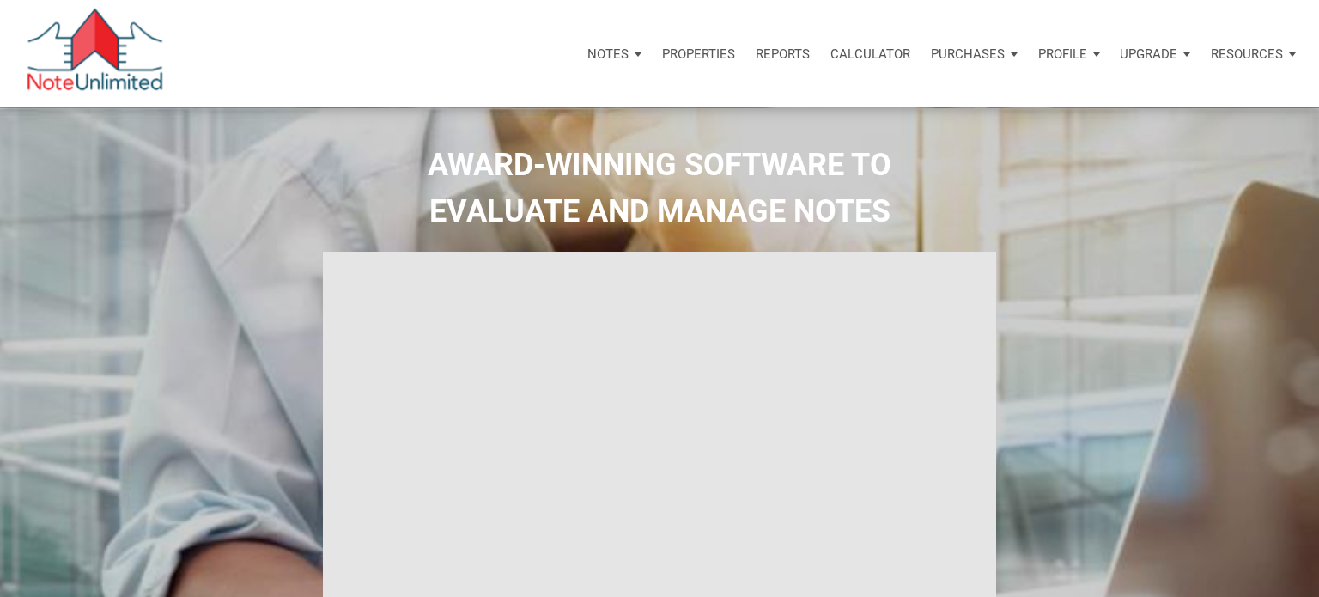
select select
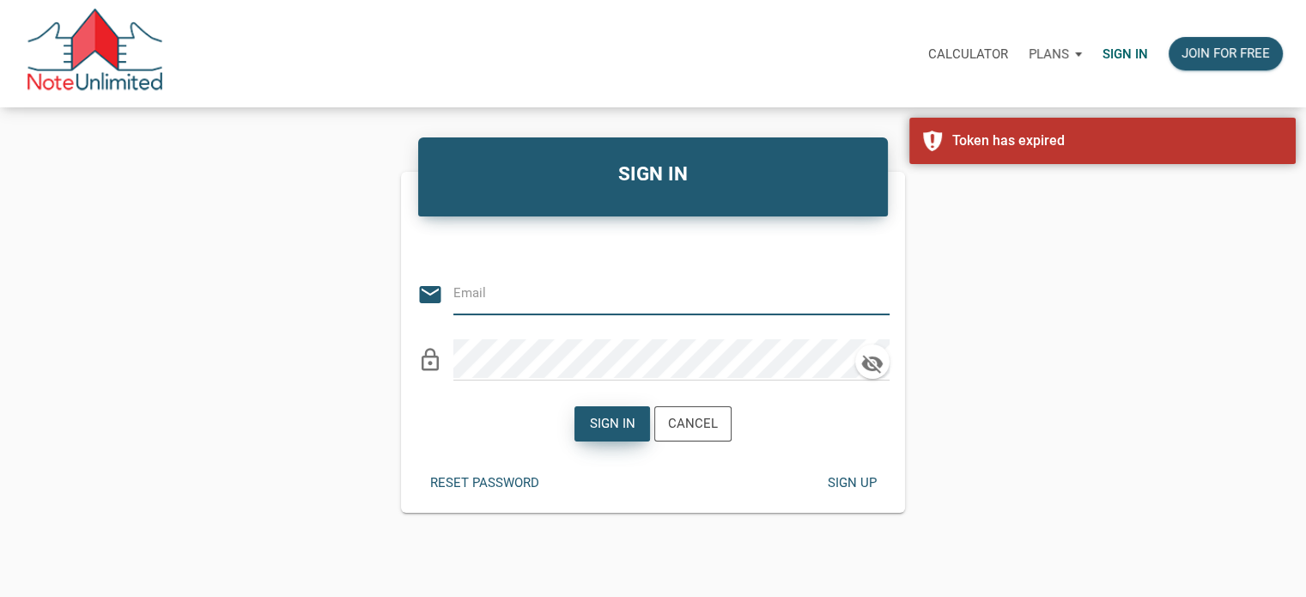
type input "[EMAIL_ADDRESS][DOMAIN_NAME]"
click at [605, 423] on div "Sign in" at bounding box center [613, 424] width 46 height 20
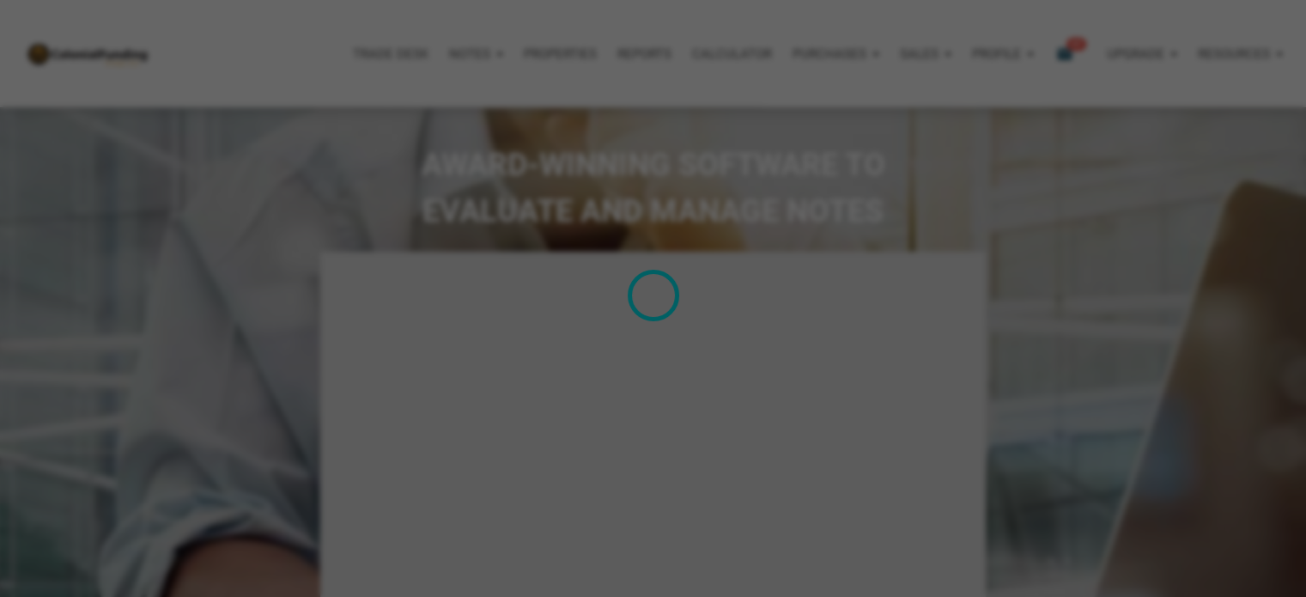
type input "Introduction to new features"
select select
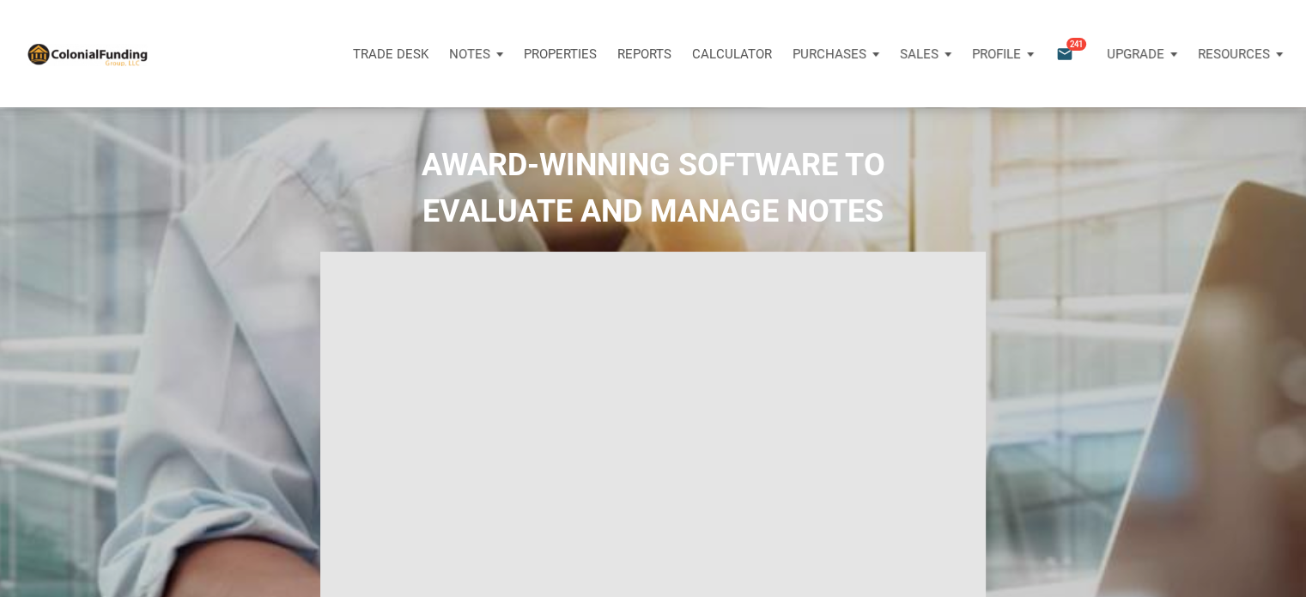
click at [472, 48] on p "Notes" at bounding box center [469, 53] width 41 height 15
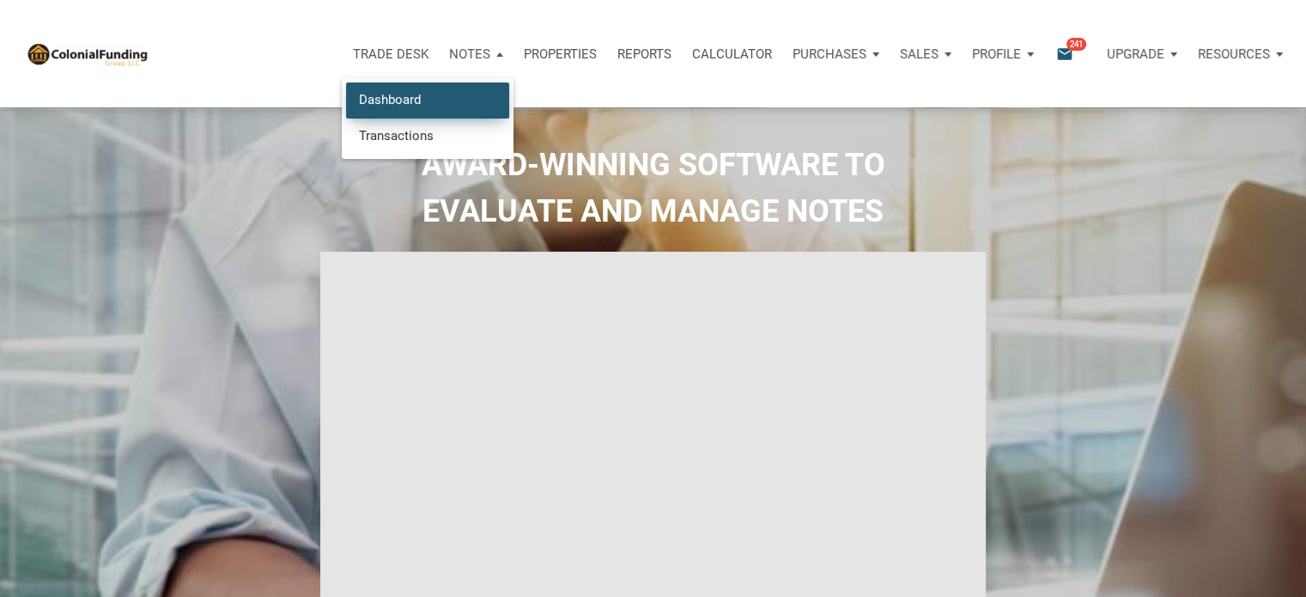
click at [380, 98] on link "Dashboard" at bounding box center [427, 99] width 163 height 35
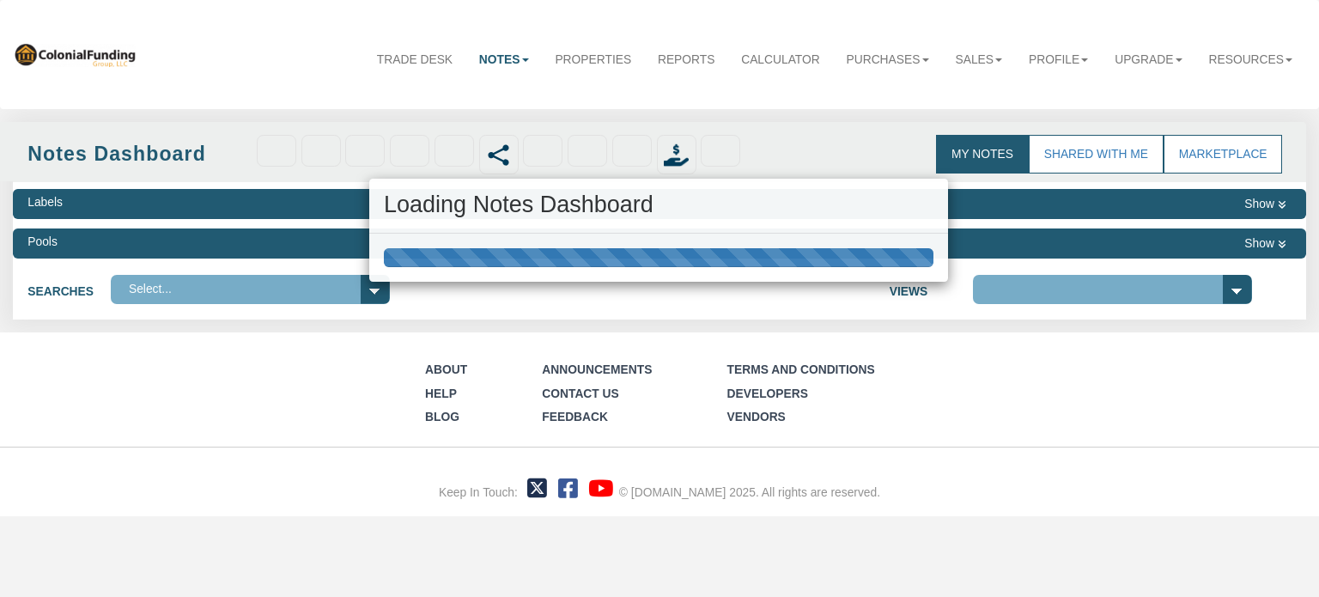
select select "316"
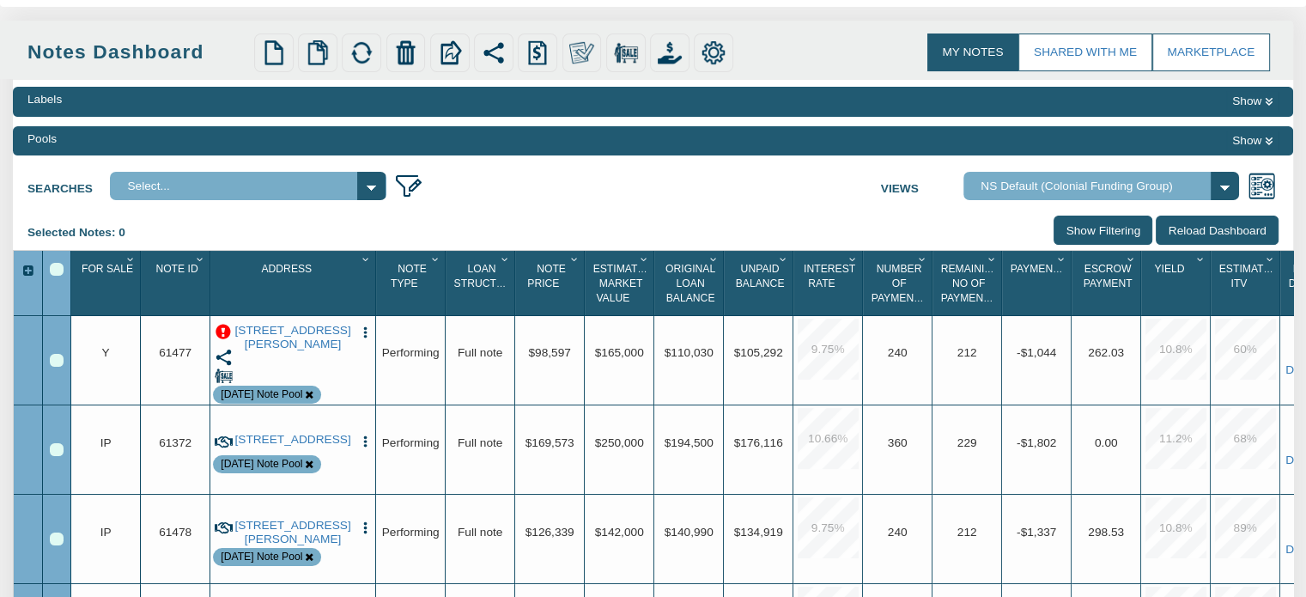
scroll to position [127, 0]
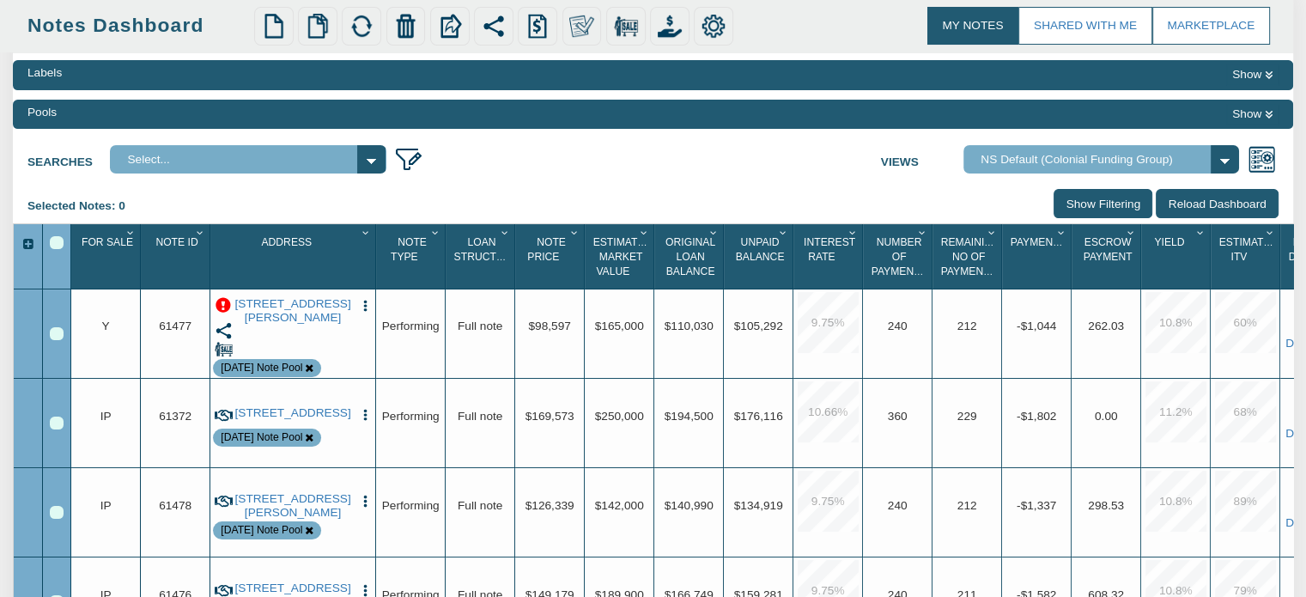
click at [106, 238] on span "For Sale" at bounding box center [108, 242] width 52 height 12
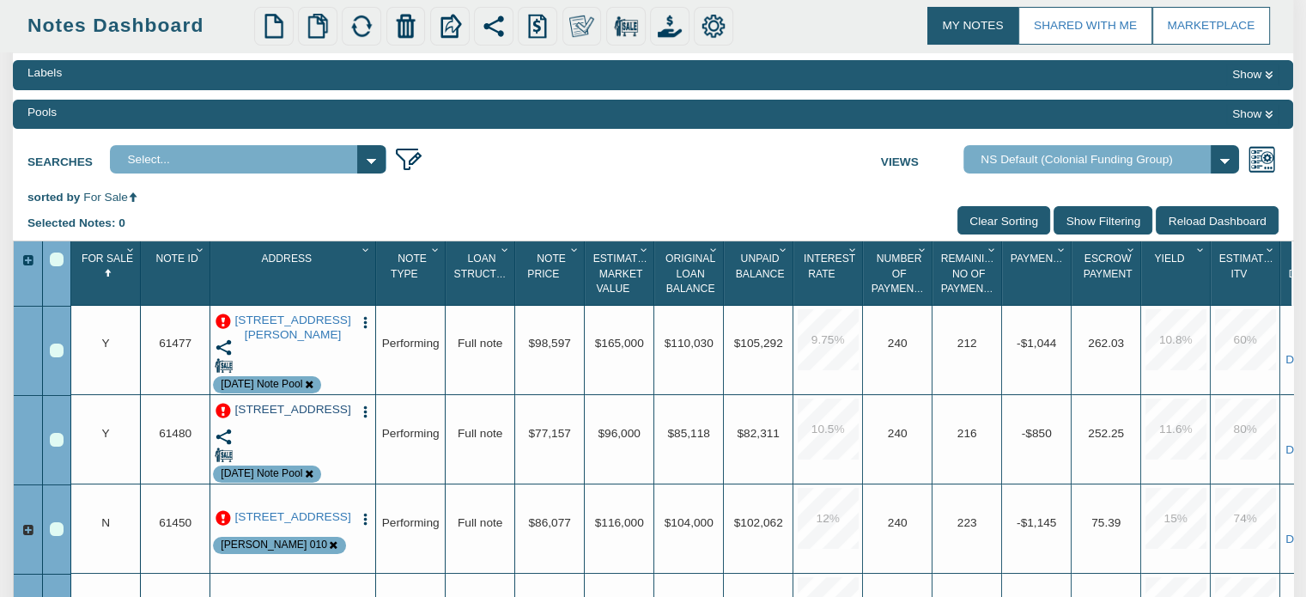
click at [291, 417] on link "[STREET_ADDRESS]" at bounding box center [293, 410] width 121 height 14
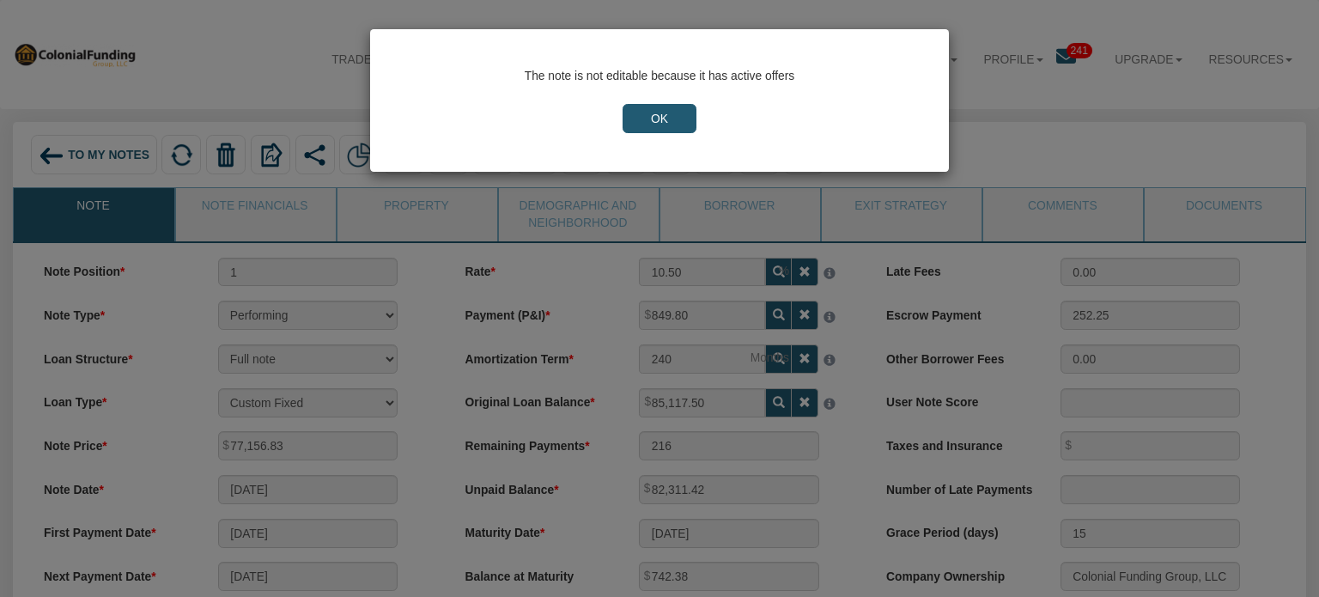
click at [670, 113] on input "OK" at bounding box center [660, 118] width 74 height 29
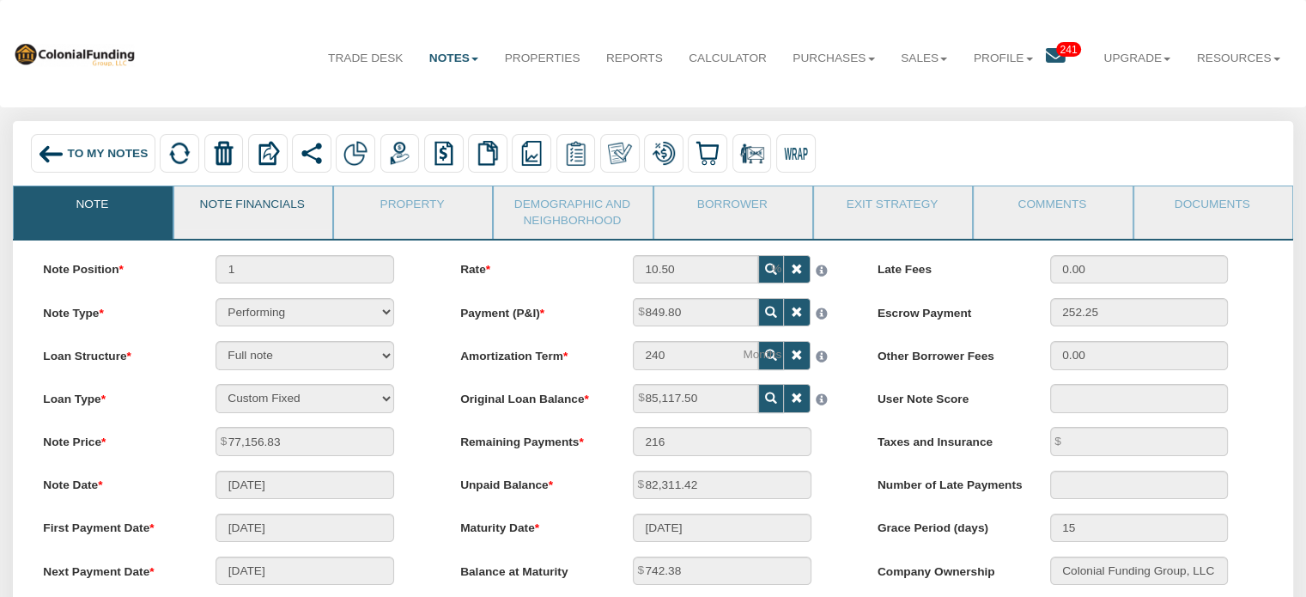
click at [247, 205] on link "Note Financials" at bounding box center [252, 207] width 156 height 43
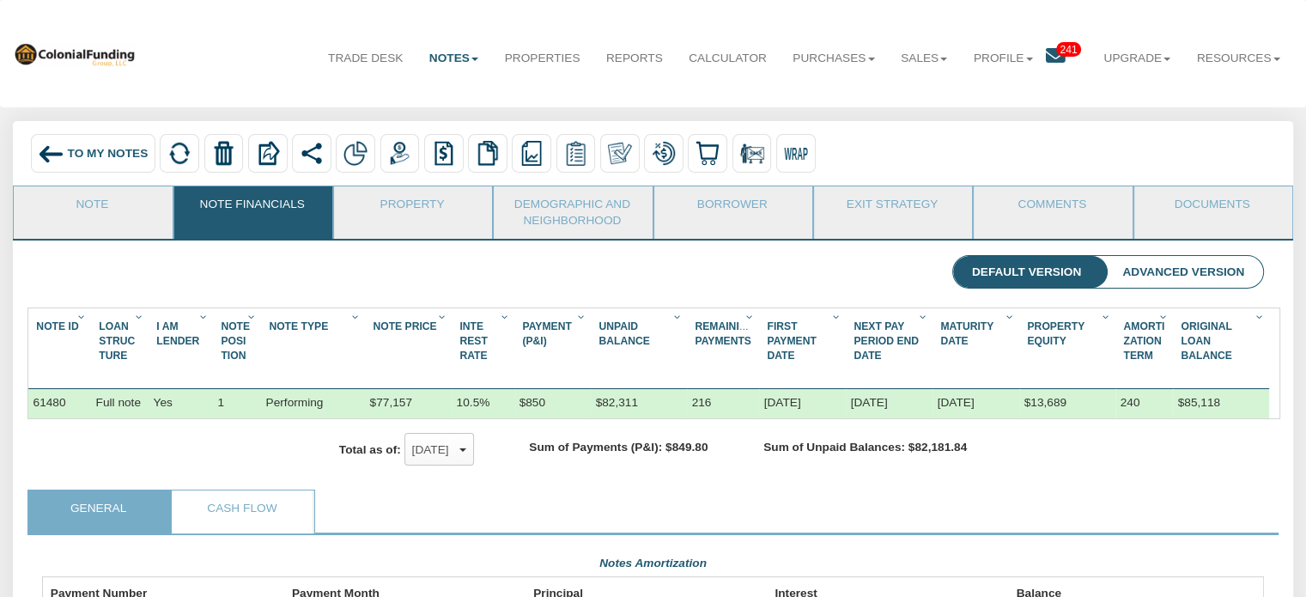
scroll to position [307, 1221]
click at [404, 206] on link "Property" at bounding box center [412, 207] width 156 height 43
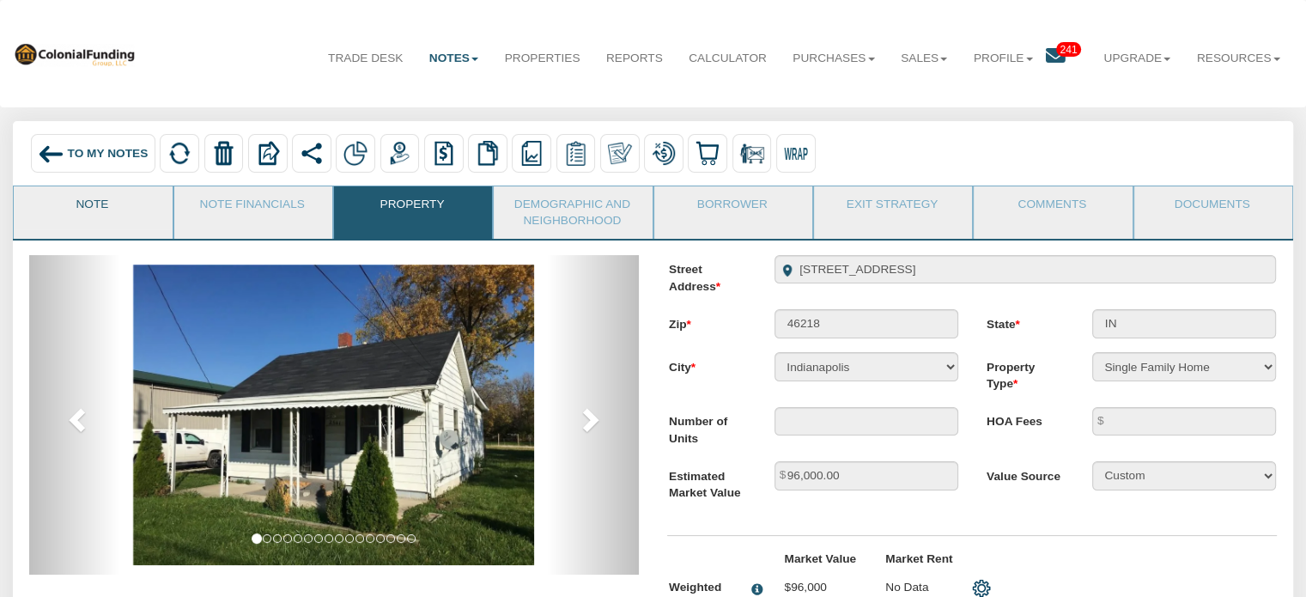
click at [87, 207] on link "Note" at bounding box center [92, 207] width 156 height 43
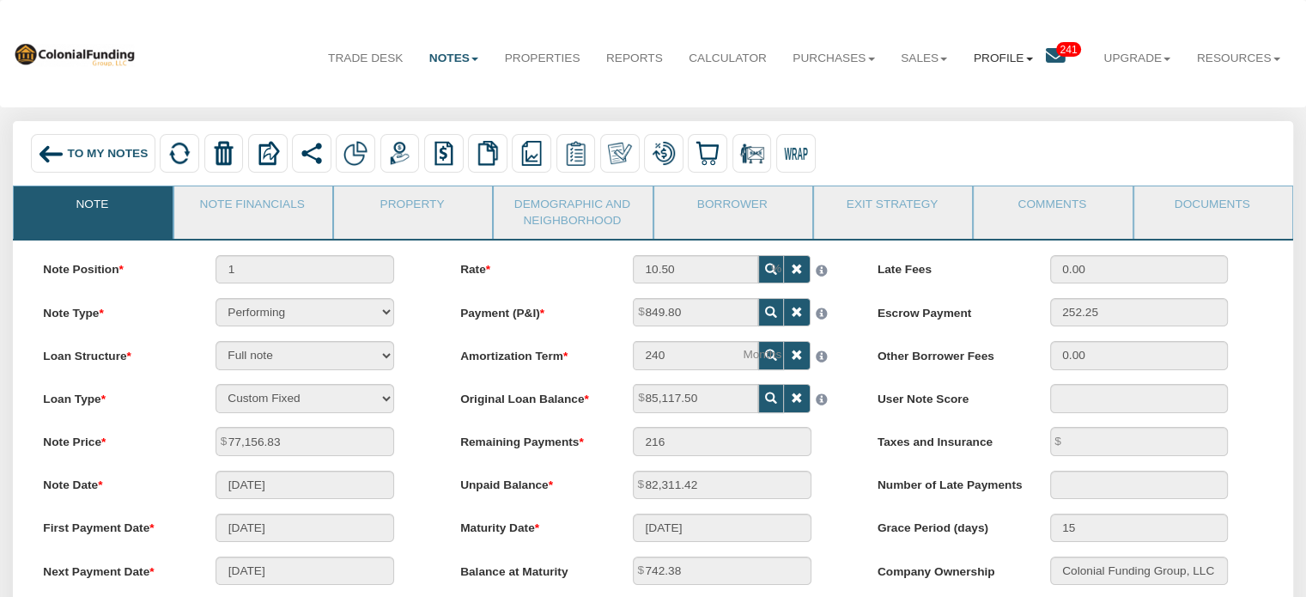
click at [1031, 54] on link "Profile" at bounding box center [1003, 58] width 85 height 43
click at [961, 95] on link "Settings" at bounding box center [1014, 98] width 151 height 22
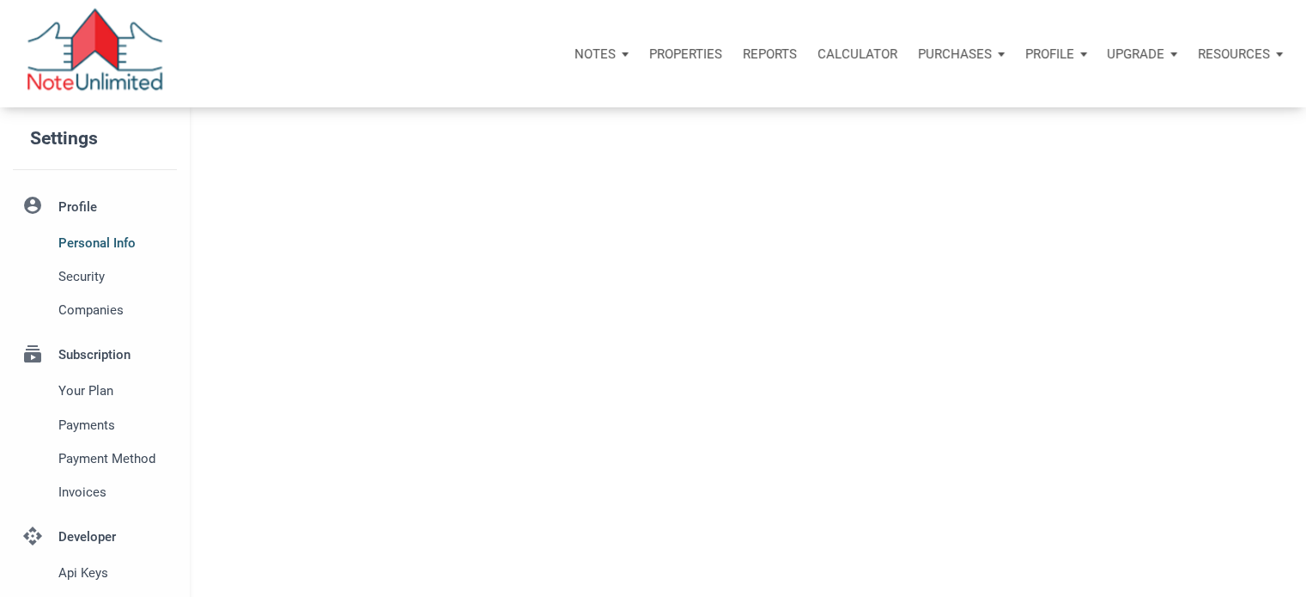
select select
type input "SOUTHLAKE"
select select
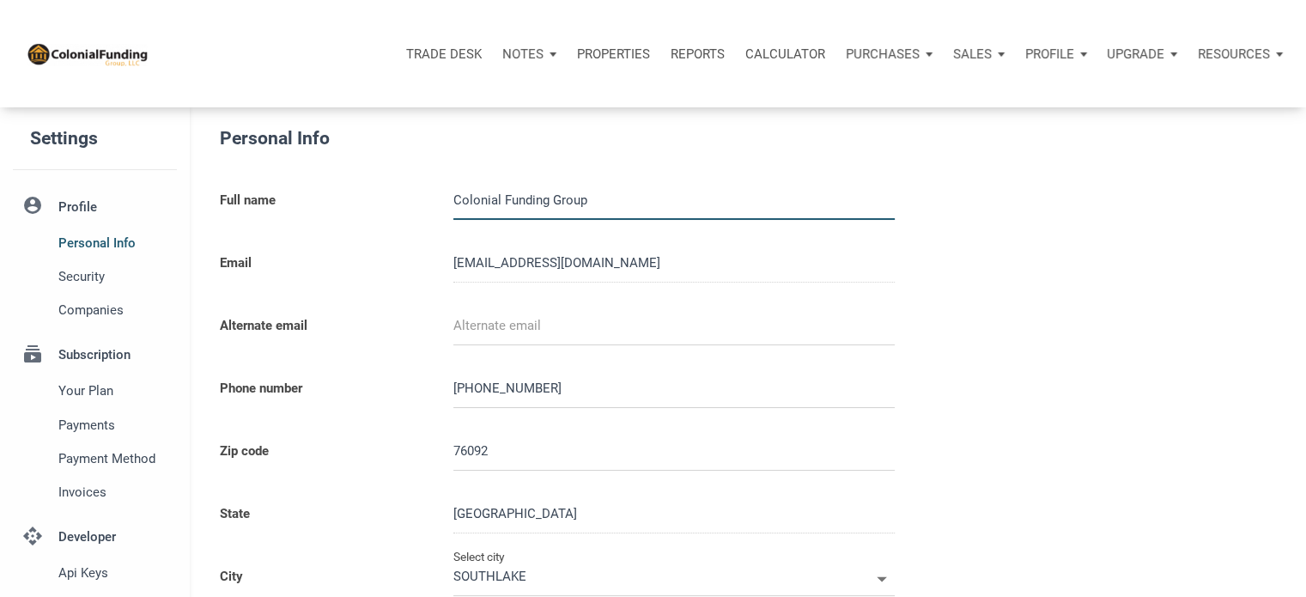
click at [544, 54] on p "Sales" at bounding box center [522, 53] width 41 height 15
type input "0000000"
select select
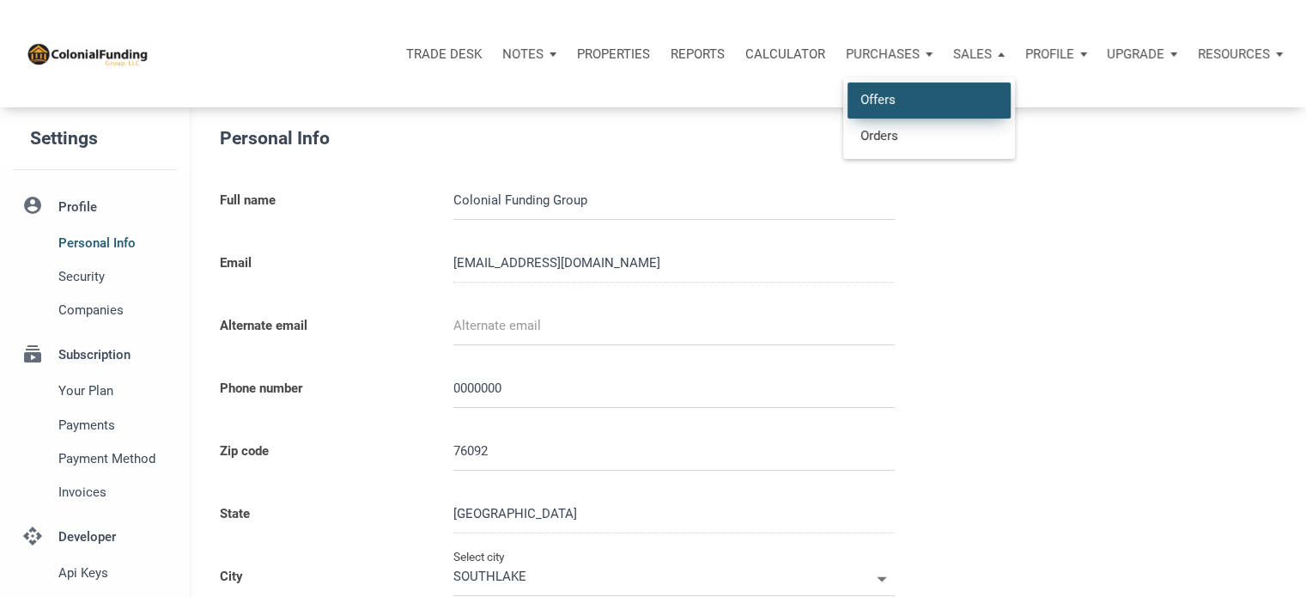
click at [878, 96] on link "Offers" at bounding box center [929, 99] width 163 height 35
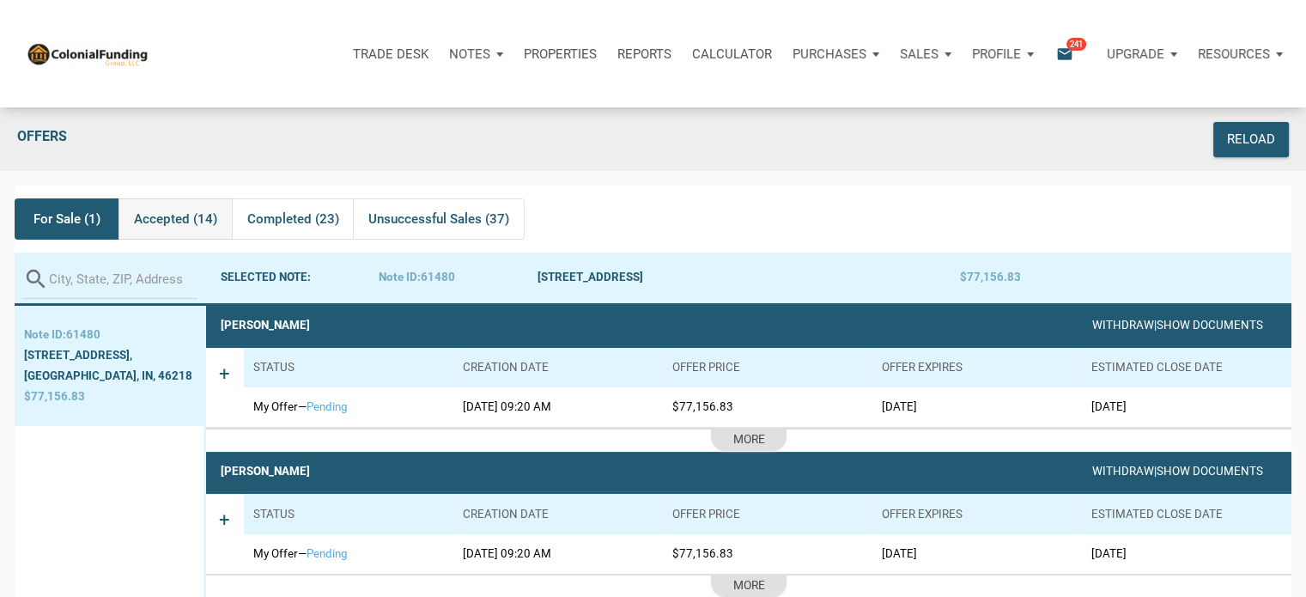
click at [168, 220] on span "Accepted (14)" at bounding box center [175, 219] width 83 height 21
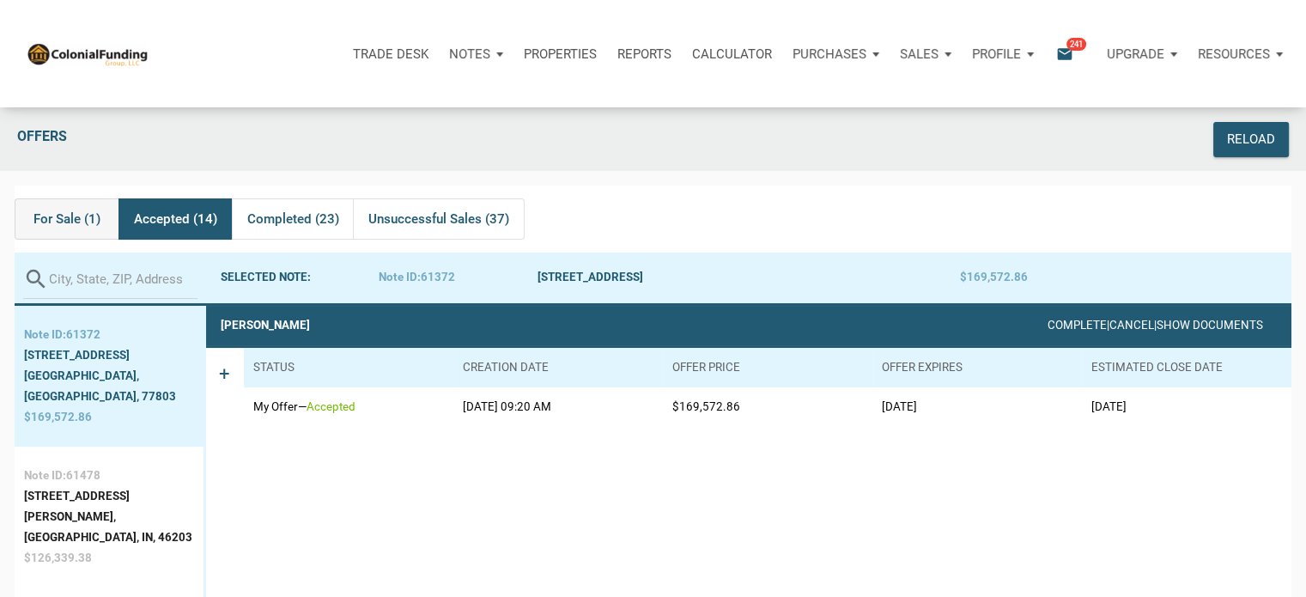
click at [48, 216] on span "For Sale (1)" at bounding box center [66, 219] width 67 height 21
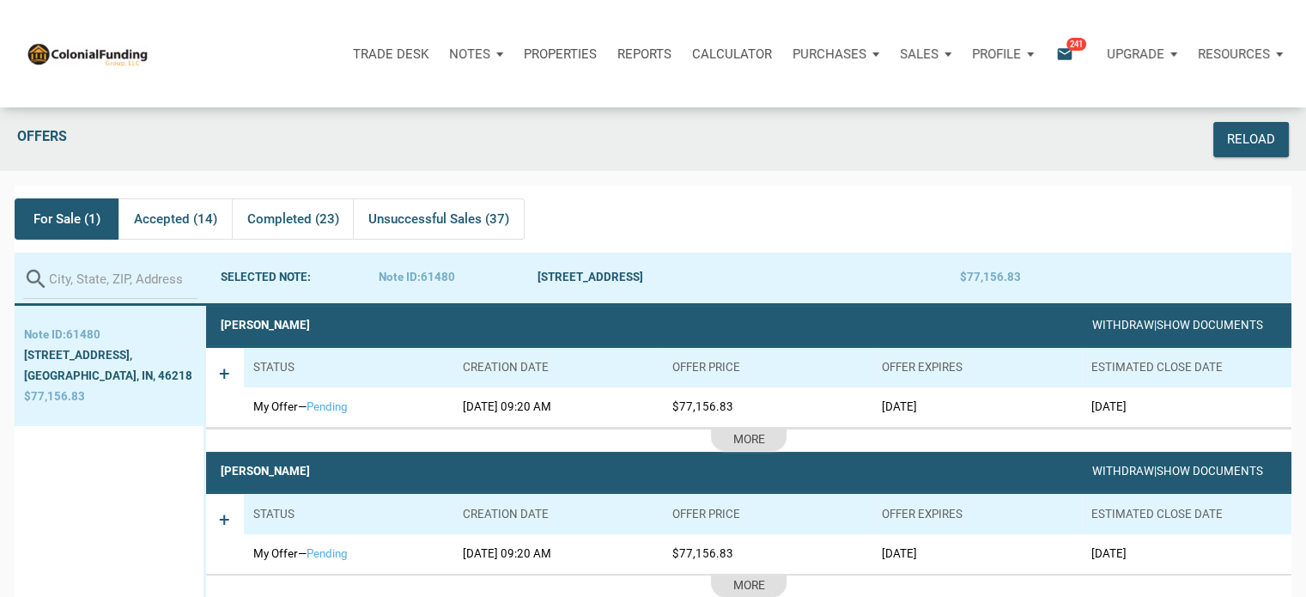
click at [488, 54] on p "Notes" at bounding box center [469, 53] width 41 height 15
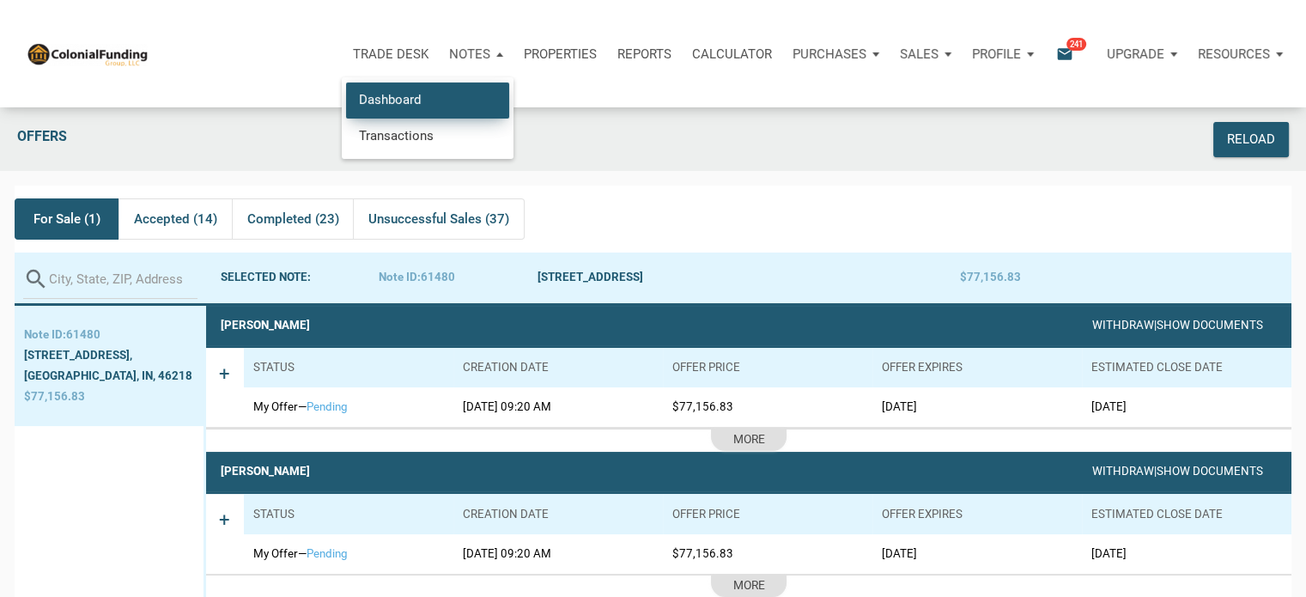
click at [397, 103] on link "Dashboard" at bounding box center [427, 99] width 163 height 35
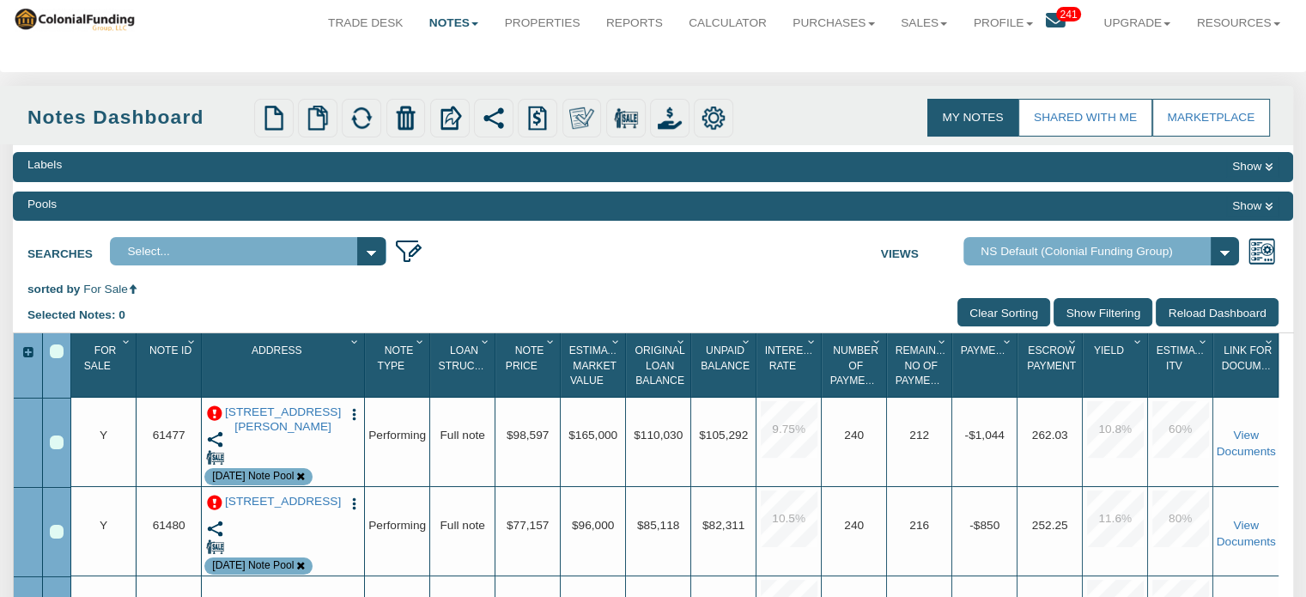
scroll to position [38, 0]
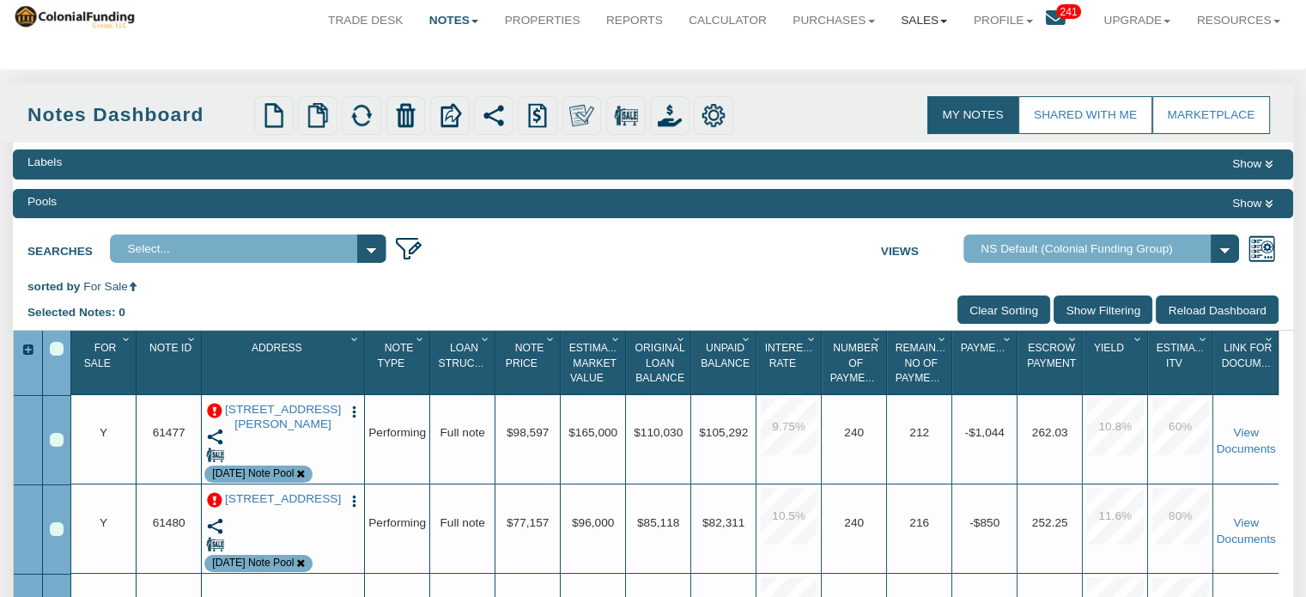
click at [918, 22] on link "Sales" at bounding box center [924, 20] width 73 height 43
click at [845, 56] on link "Offers" at bounding box center [884, 59] width 151 height 22
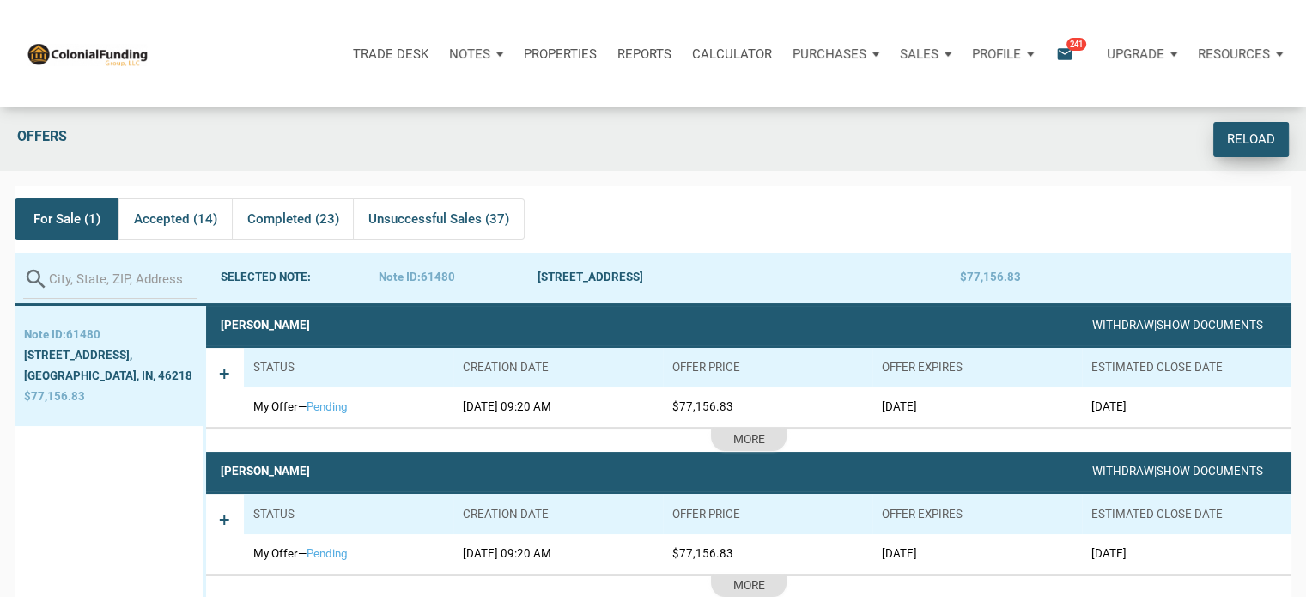
click at [1248, 143] on div "Reload" at bounding box center [1251, 140] width 48 height 20
click at [292, 36] on div "Trade Desk Notes Dashboard Transactions Properties Reports Calculator Purchases…" at bounding box center [721, 54] width 1145 height 52
click at [1021, 54] on div "Profile" at bounding box center [1003, 54] width 82 height 52
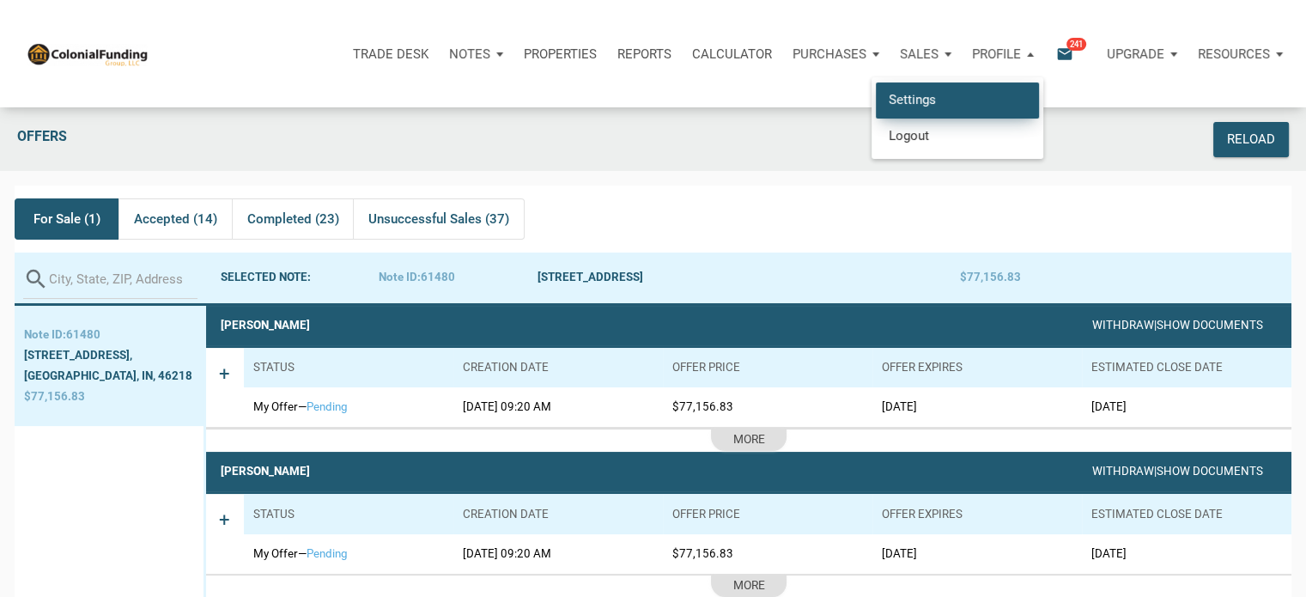
click at [900, 98] on link "Settings" at bounding box center [957, 99] width 163 height 35
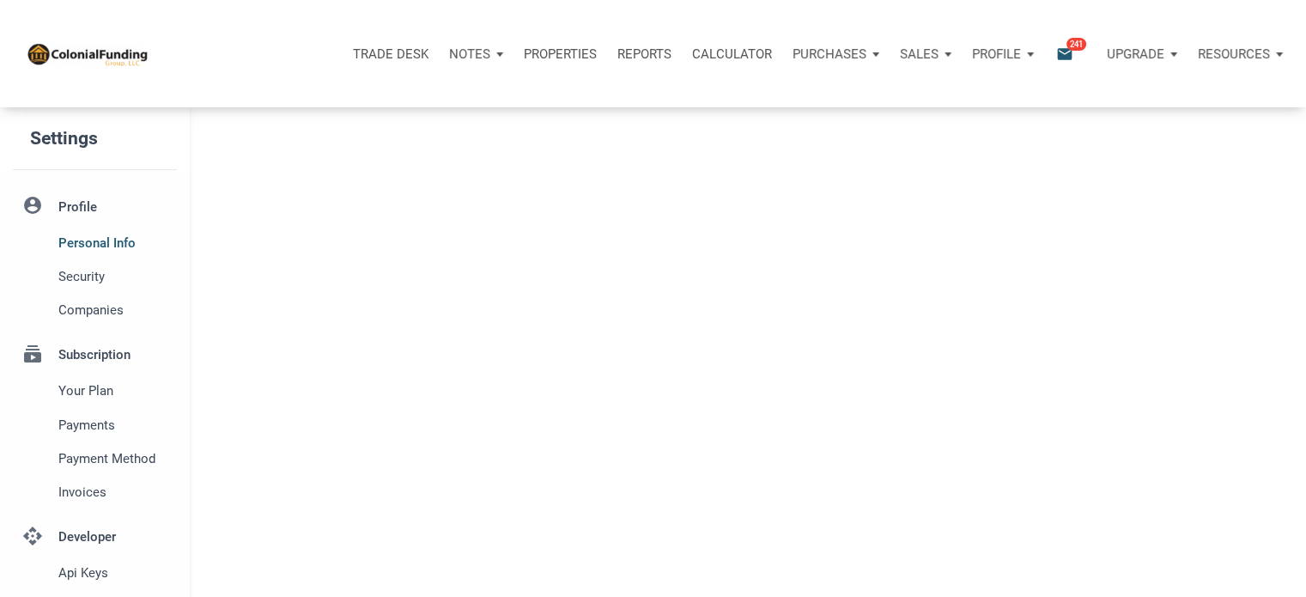
type input "SOUTHLAKE"
select select
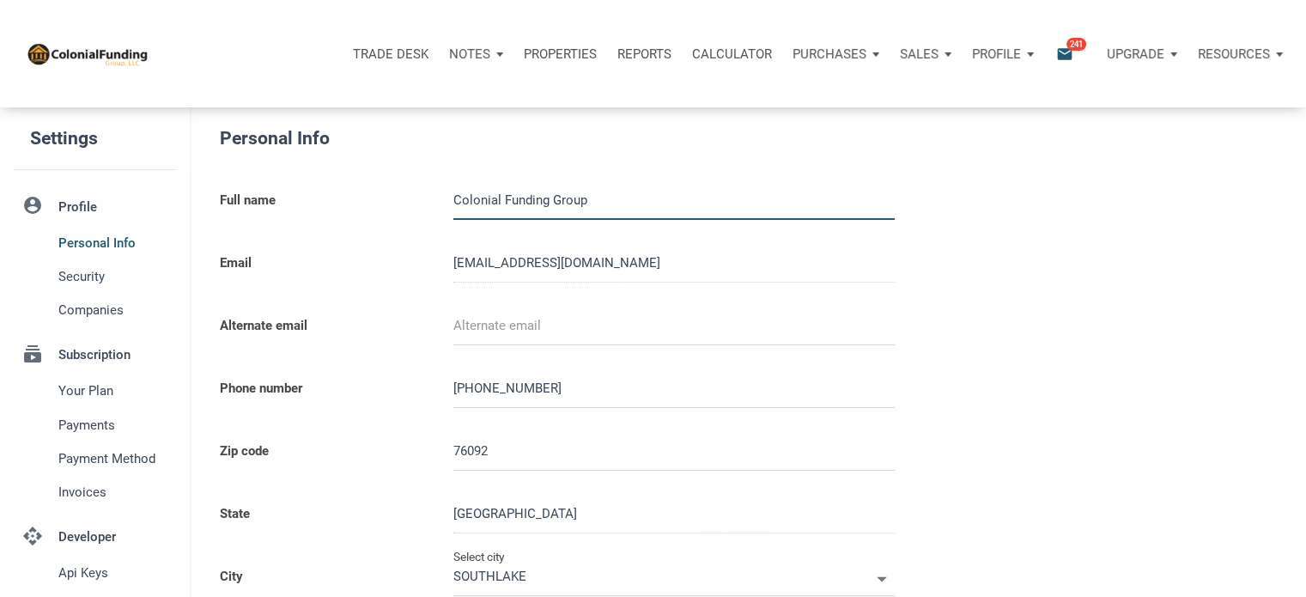
type input "0000000"
select select
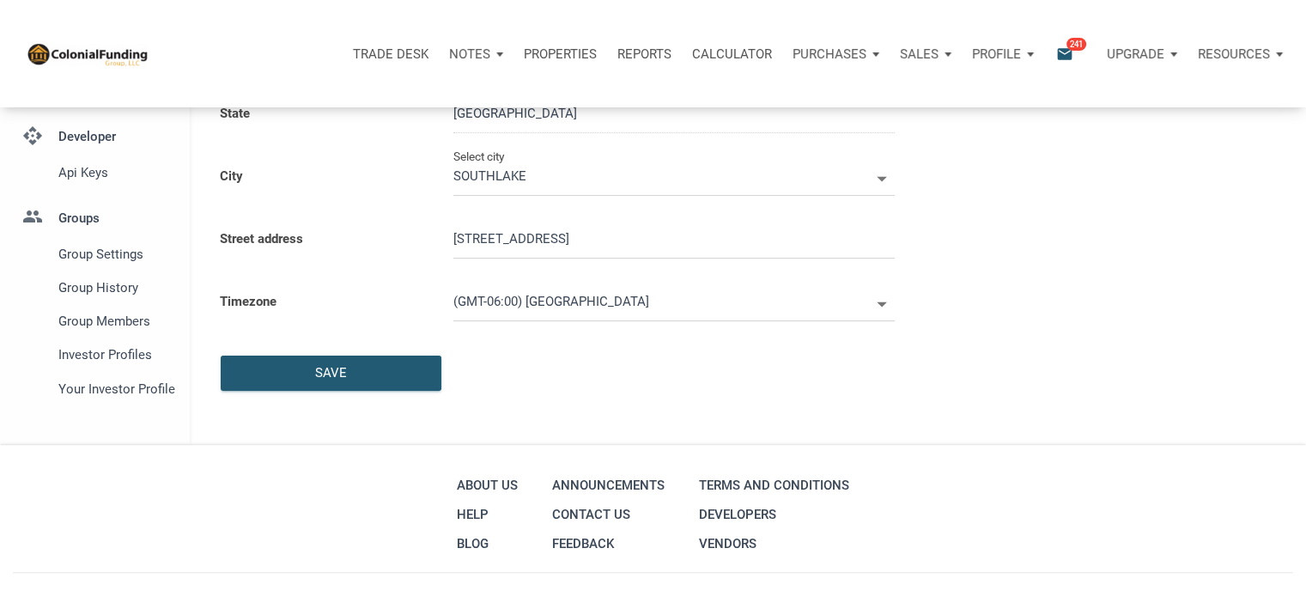
scroll to position [487, 0]
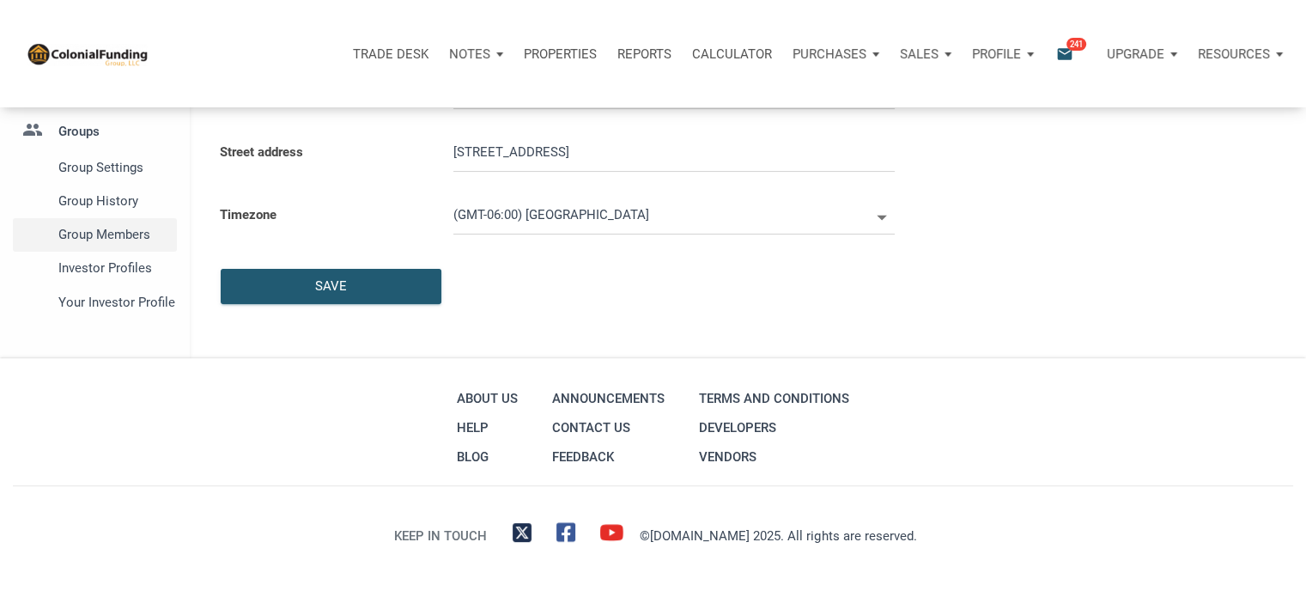
click at [117, 230] on span "Group Members" at bounding box center [114, 234] width 112 height 21
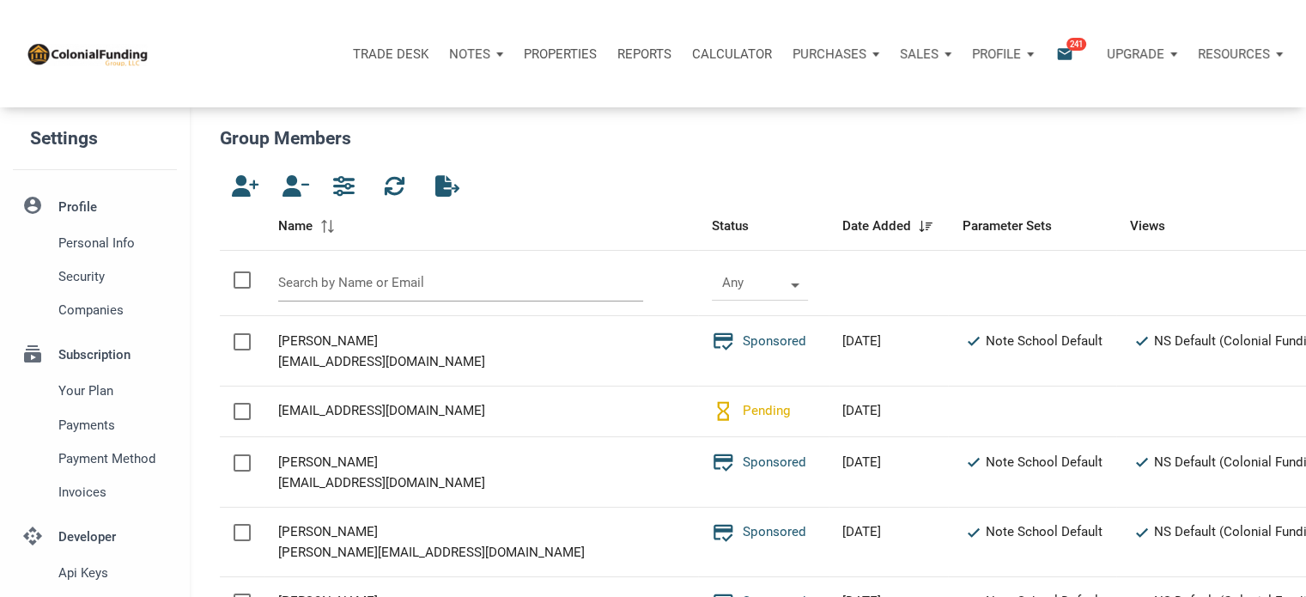
click at [337, 281] on input "text" at bounding box center [461, 283] width 366 height 37
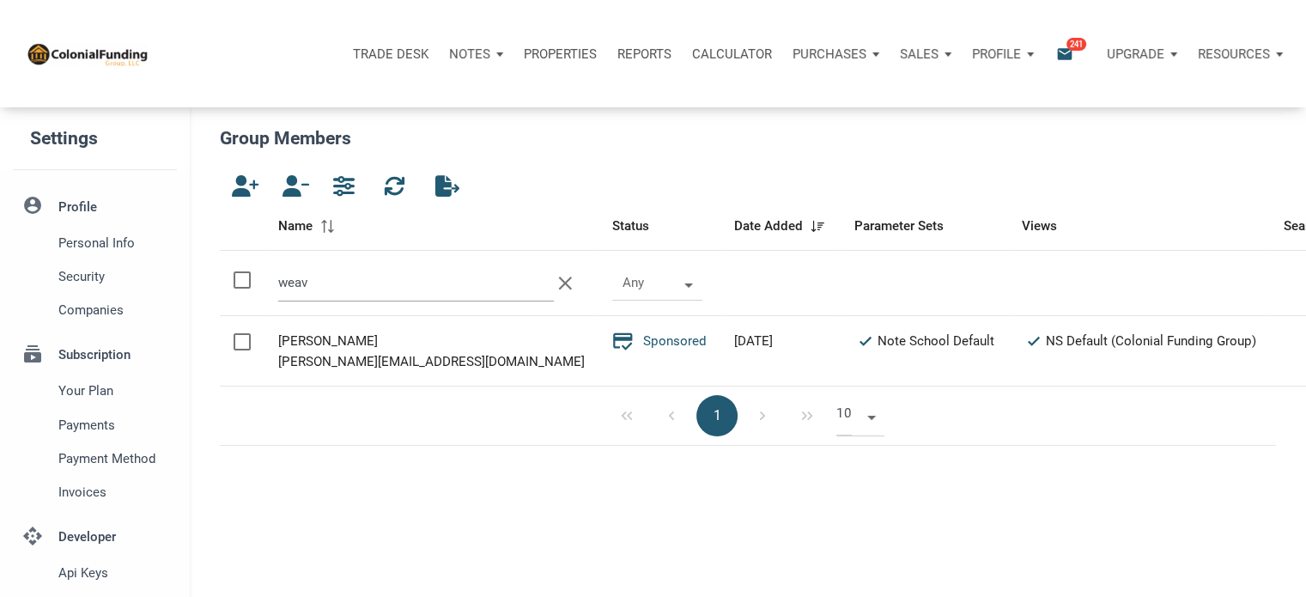
type input "weav"
